Goal: Book appointment/travel/reservation

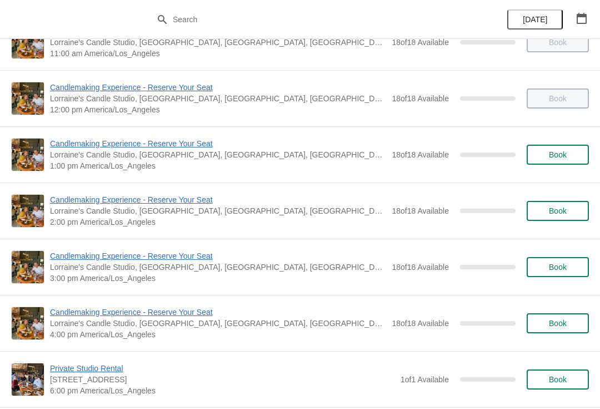
scroll to position [145, 0]
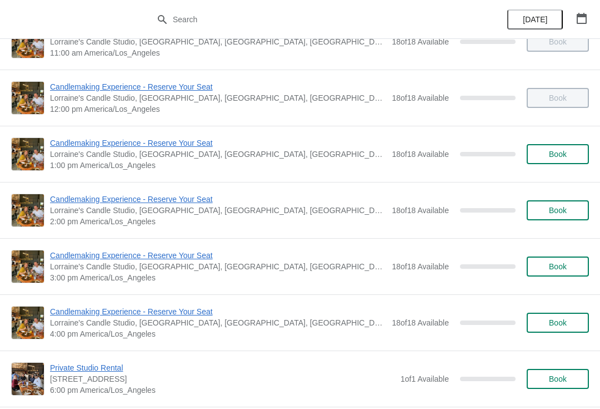
click at [554, 321] on span "Book" at bounding box center [558, 322] width 18 height 9
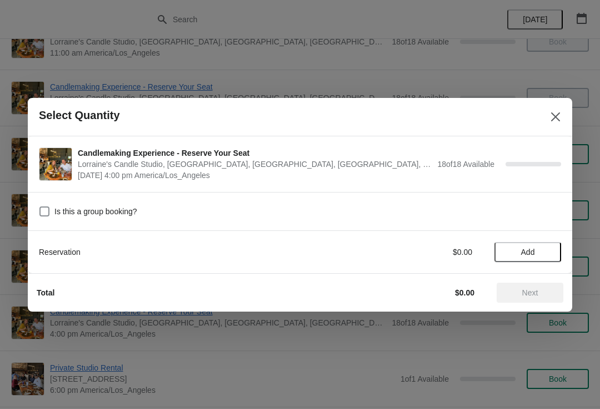
click at [523, 251] on span "Add" at bounding box center [528, 251] width 14 height 9
click at [556, 246] on div "1" at bounding box center [528, 252] width 67 height 12
click at [549, 251] on icon at bounding box center [547, 252] width 4 height 4
click at [549, 252] on icon at bounding box center [547, 252] width 12 height 12
click at [548, 250] on icon at bounding box center [547, 252] width 12 height 12
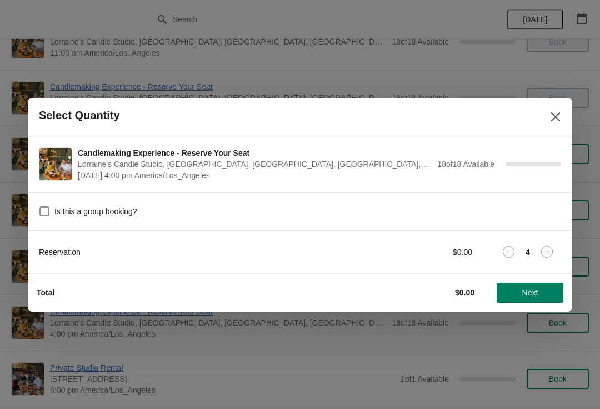
click at [548, 246] on icon at bounding box center [547, 252] width 12 height 12
click at [538, 251] on div "5" at bounding box center [528, 252] width 67 height 12
click at [550, 257] on icon at bounding box center [547, 252] width 12 height 12
click at [548, 253] on icon at bounding box center [547, 252] width 4 height 4
click at [552, 247] on icon at bounding box center [547, 252] width 12 height 12
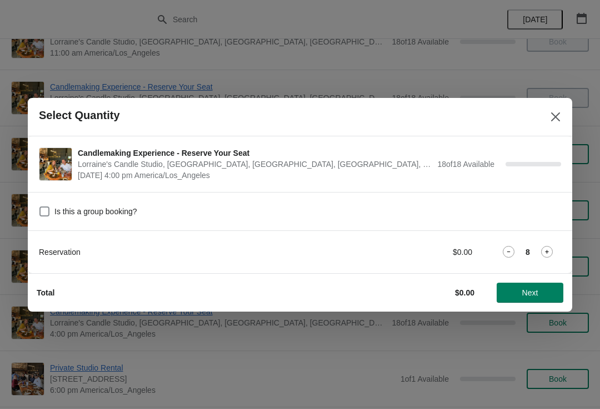
click at [548, 251] on icon at bounding box center [547, 252] width 4 height 4
click at [550, 250] on icon at bounding box center [547, 252] width 12 height 12
click at [550, 249] on icon at bounding box center [547, 252] width 12 height 12
click at [535, 293] on span "Next" at bounding box center [531, 292] width 16 height 9
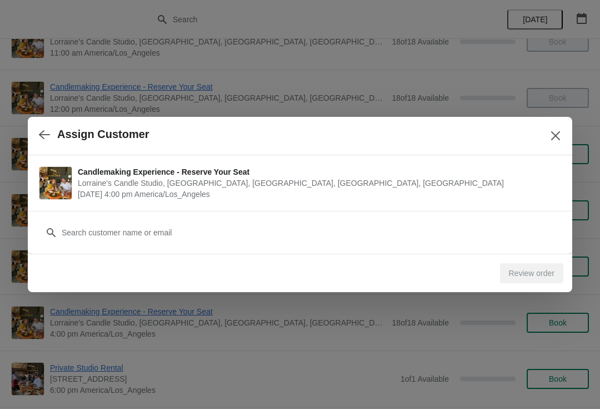
click at [283, 219] on div "Customer" at bounding box center [300, 226] width 523 height 31
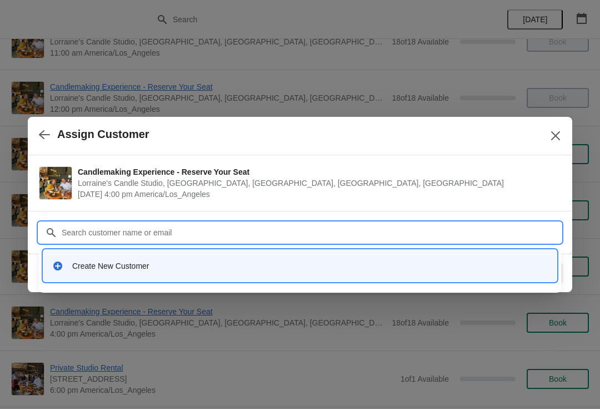
click at [157, 265] on div "Create New Customer" at bounding box center [310, 265] width 476 height 11
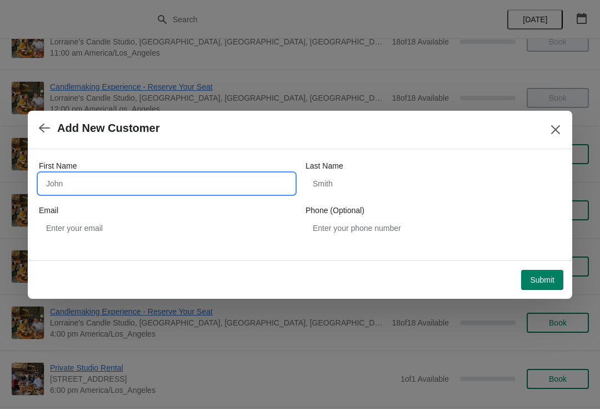
click at [143, 188] on input "First Name" at bounding box center [167, 183] width 256 height 20
type input "[PERSON_NAME]"
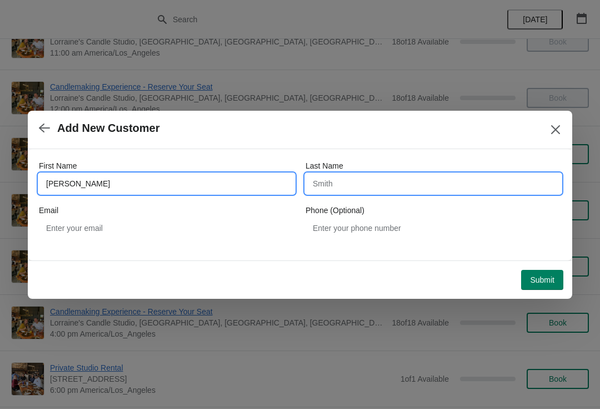
click at [379, 183] on input "Last Name" at bounding box center [434, 183] width 256 height 20
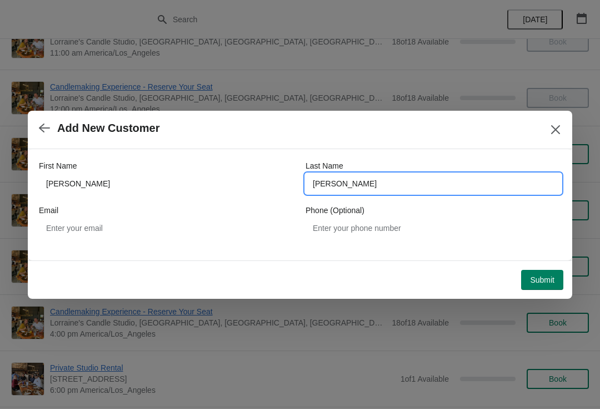
type input "[PERSON_NAME]"
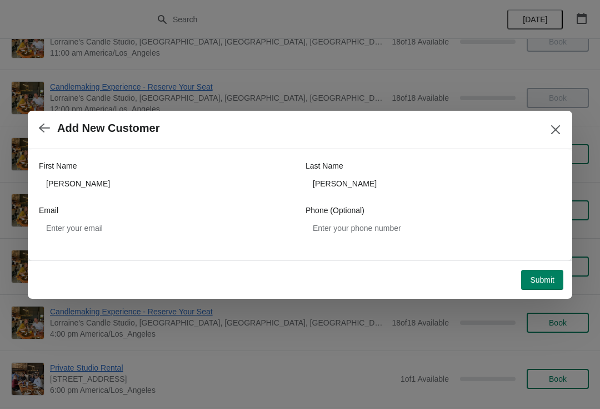
click at [556, 275] on button "Submit" at bounding box center [542, 280] width 42 height 20
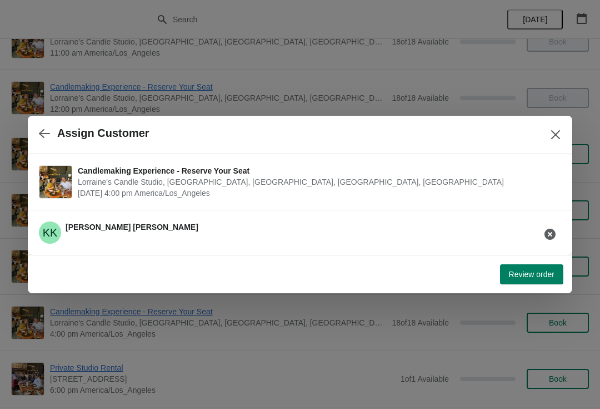
click at [526, 265] on button "Review order" at bounding box center [531, 274] width 63 height 20
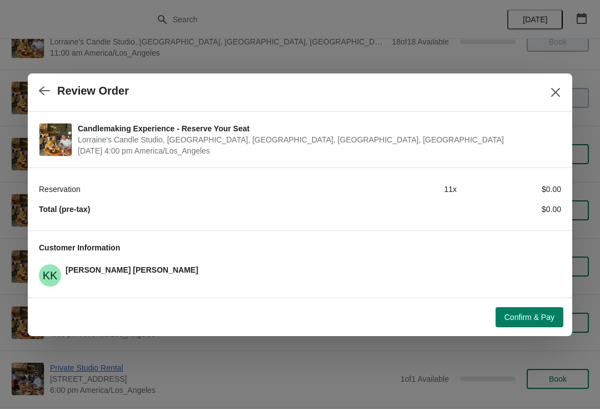
click at [531, 336] on div at bounding box center [300, 204] width 600 height 409
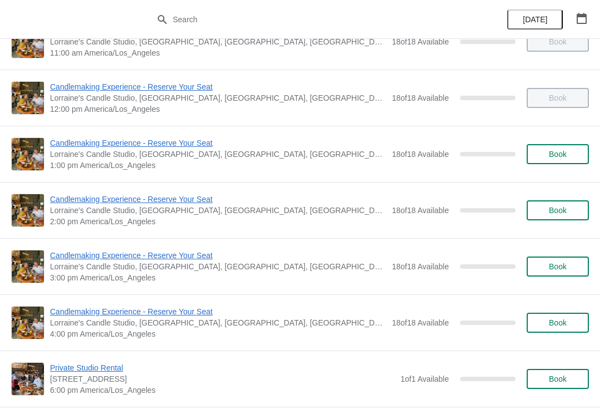
click at [506, 312] on div "18 of 18 Available 0 %" at bounding box center [454, 322] width 124 height 20
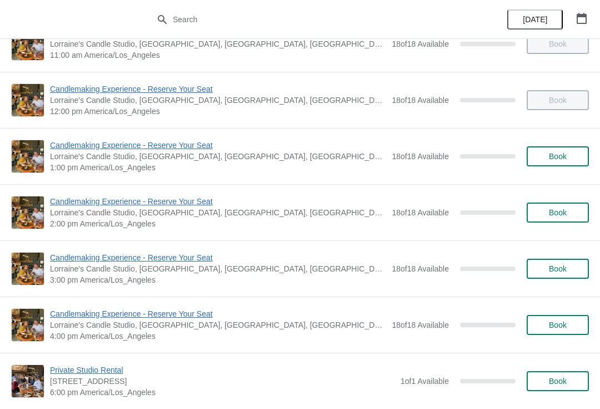
scroll to position [143, 0]
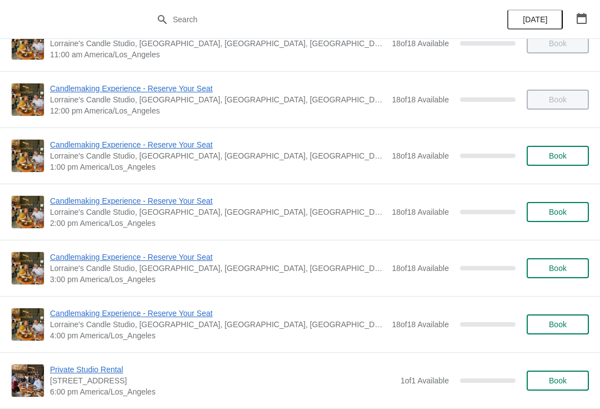
click at [555, 330] on button "Book" at bounding box center [558, 324] width 62 height 20
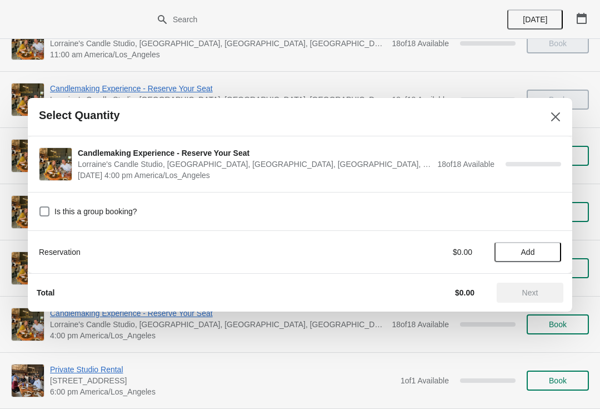
click at [530, 247] on span "Add" at bounding box center [528, 251] width 14 height 9
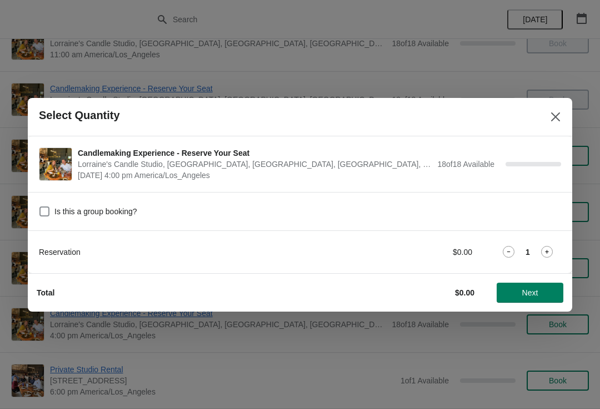
click at [549, 255] on icon at bounding box center [547, 252] width 12 height 12
click at [548, 253] on icon at bounding box center [547, 252] width 4 height 4
click at [549, 250] on icon at bounding box center [547, 252] width 12 height 12
click at [549, 248] on icon at bounding box center [547, 252] width 12 height 12
click at [549, 250] on icon at bounding box center [547, 252] width 12 height 12
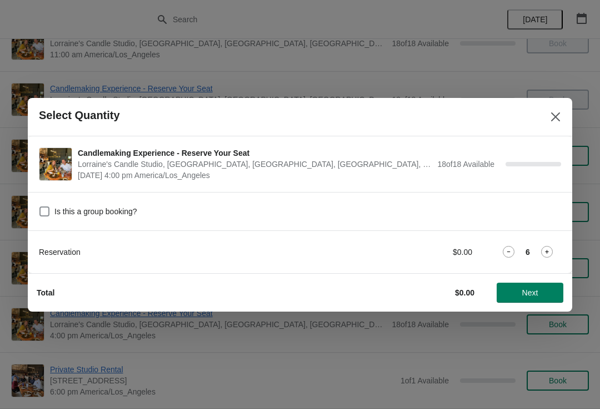
click at [549, 250] on icon at bounding box center [547, 252] width 12 height 12
click at [550, 248] on icon at bounding box center [547, 252] width 12 height 12
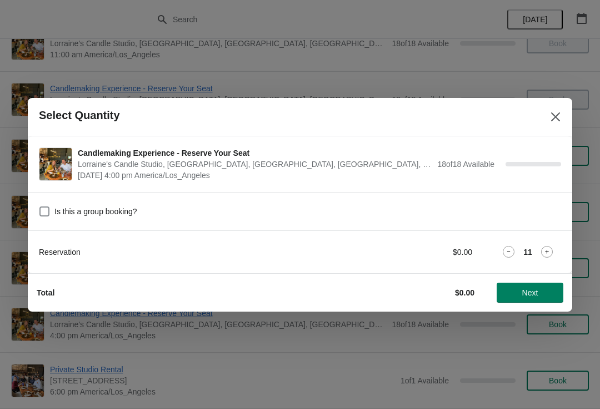
click at [549, 252] on icon at bounding box center [547, 252] width 4 height 4
click at [528, 295] on span "Next" at bounding box center [531, 292] width 16 height 9
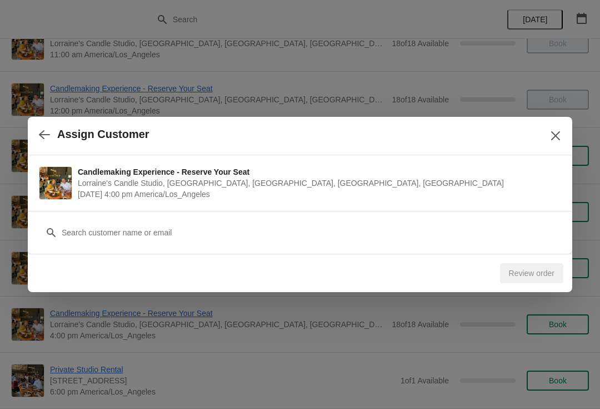
click at [30, 135] on div "Assign Customer" at bounding box center [300, 136] width 545 height 38
click at [50, 129] on button "button" at bounding box center [44, 134] width 20 height 22
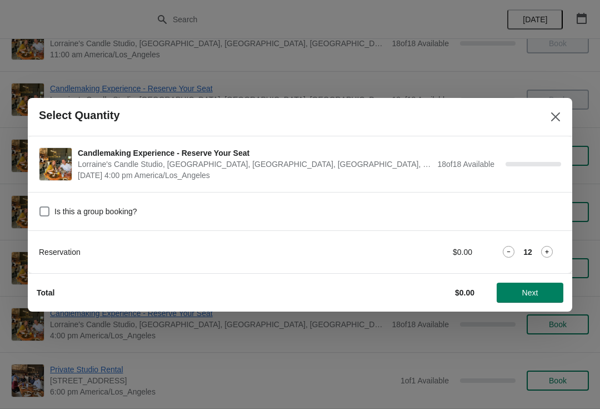
click at [513, 255] on icon at bounding box center [509, 252] width 12 height 12
click at [530, 290] on span "Next" at bounding box center [531, 292] width 16 height 9
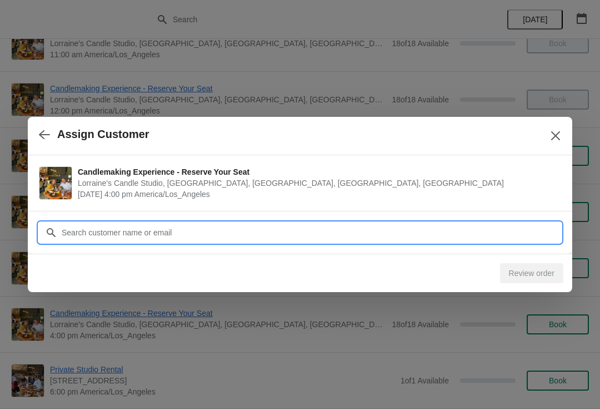
click at [466, 235] on input "Customer" at bounding box center [311, 232] width 500 height 20
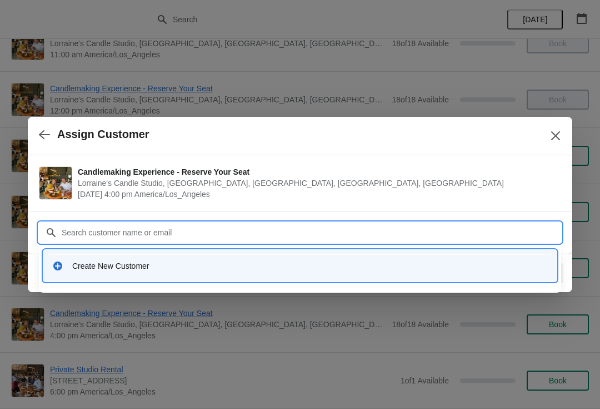
click at [409, 267] on div "Create New Customer" at bounding box center [310, 265] width 476 height 11
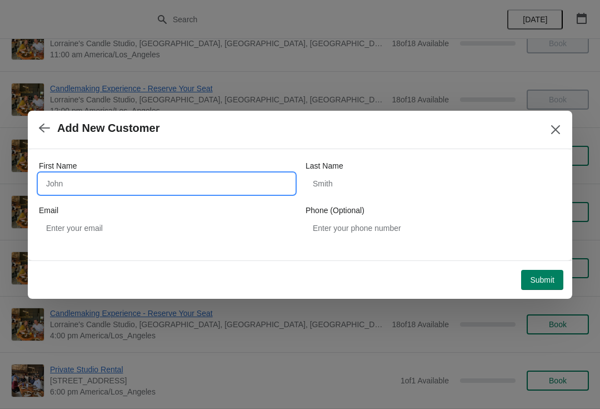
click at [196, 186] on input "First Name" at bounding box center [167, 183] width 256 height 20
type input "[PERSON_NAME]"
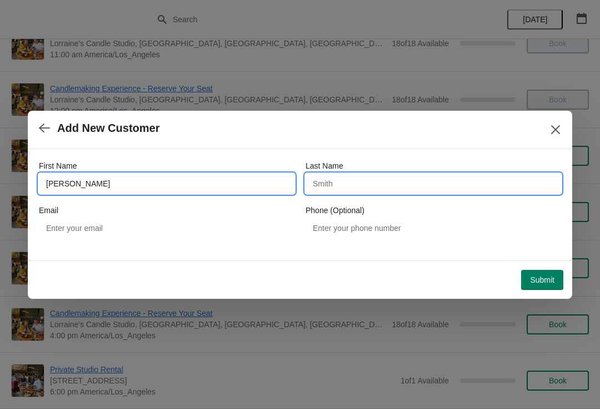
click at [390, 173] on input "Last Name" at bounding box center [434, 183] width 256 height 20
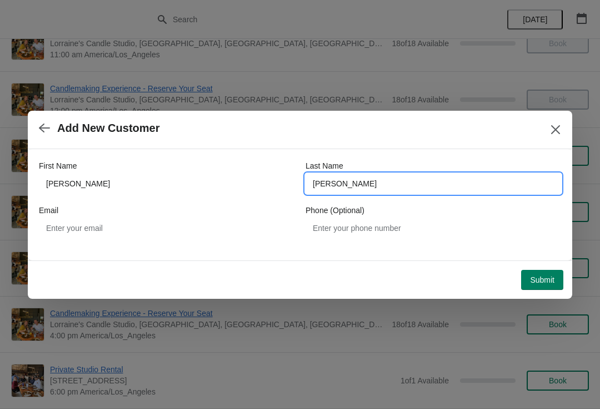
type input "[PERSON_NAME]"
